Goal: Feedback & Contribution: Contribute content

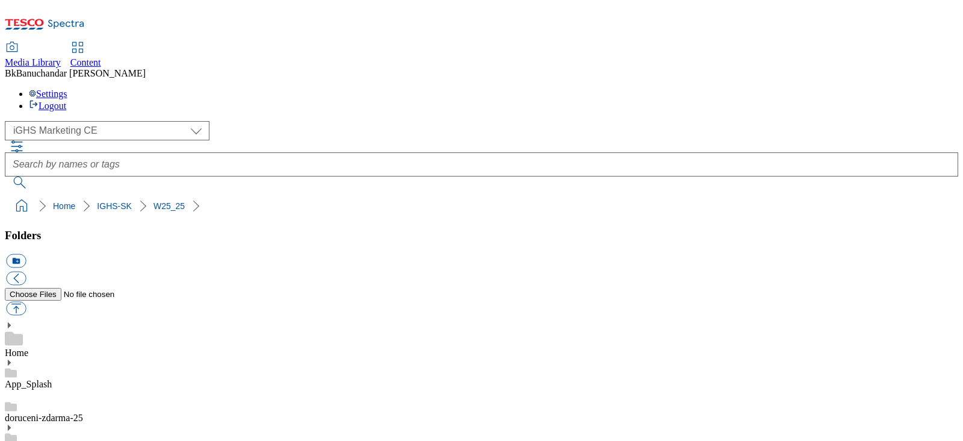
select select "flare-ighs-ce-mktg"
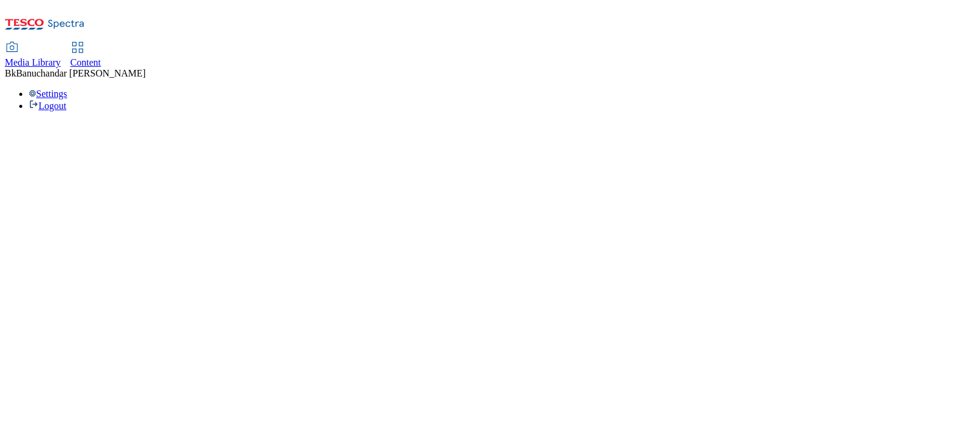
select select "flare-ighs-ce-mktg"
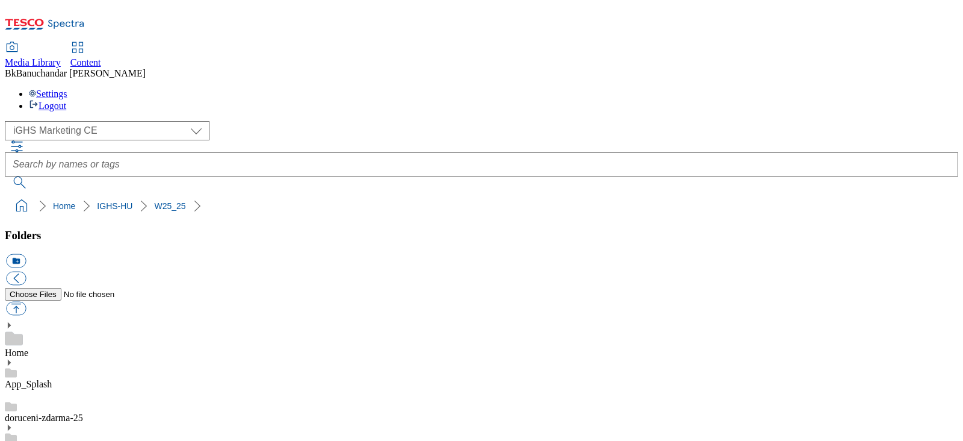
scroll to position [187, 0]
click at [26, 301] on button "button" at bounding box center [16, 308] width 20 height 14
type input "C:\fakepath\slide_2_hu_v2.jpg"
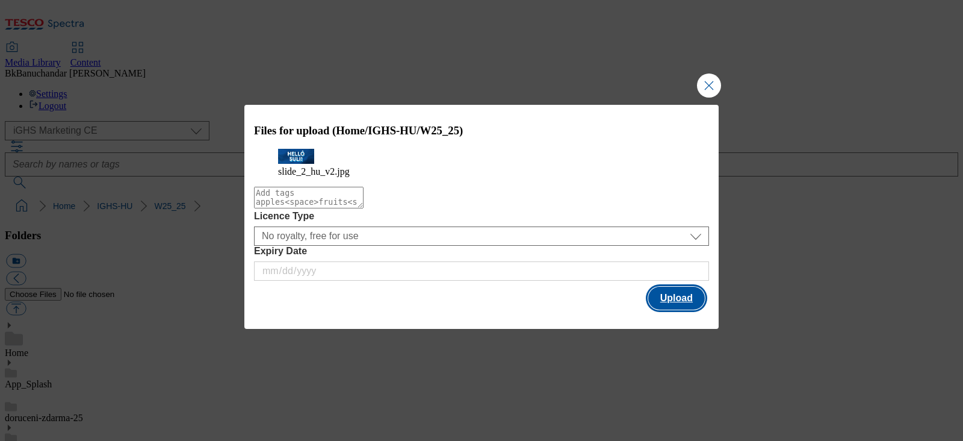
click at [667, 309] on button "Upload" at bounding box center [676, 297] width 57 height 23
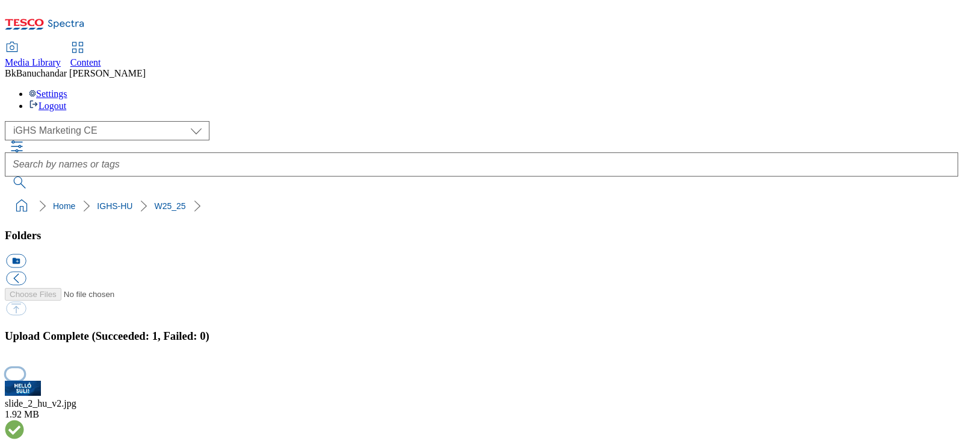
click at [24, 368] on button "button" at bounding box center [15, 373] width 18 height 11
